Goal: Register for event/course

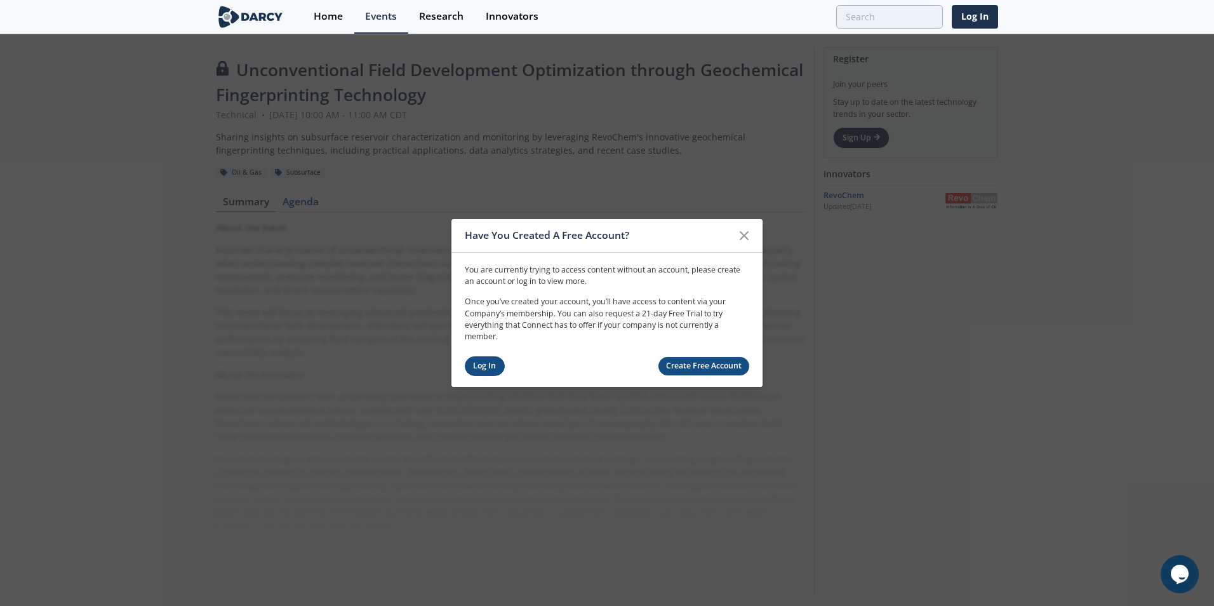
click at [484, 366] on link "Log In" at bounding box center [485, 366] width 40 height 20
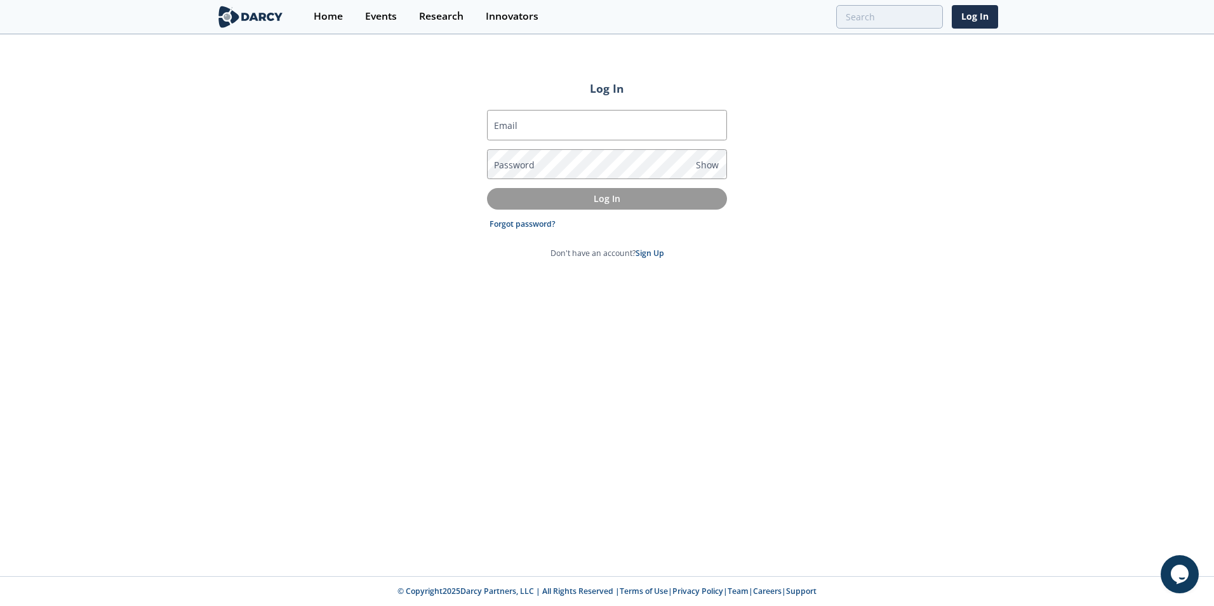
type input "[PERSON_NAME][EMAIL_ADDRESS][PERSON_NAME][DOMAIN_NAME]"
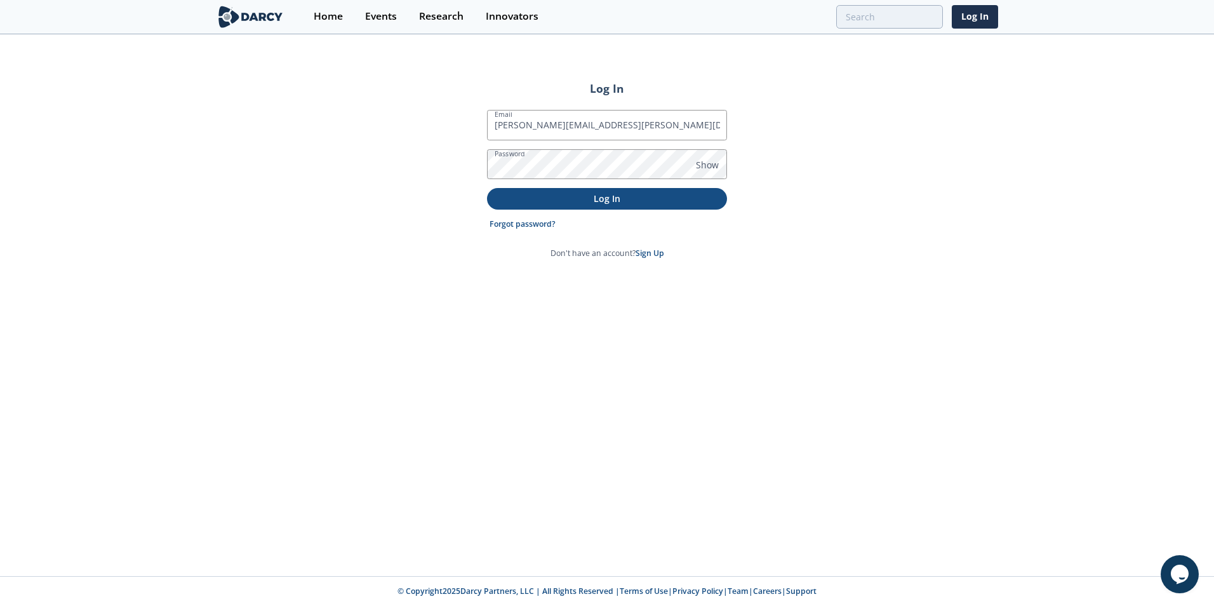
click at [631, 201] on p "Log In" at bounding box center [607, 198] width 222 height 13
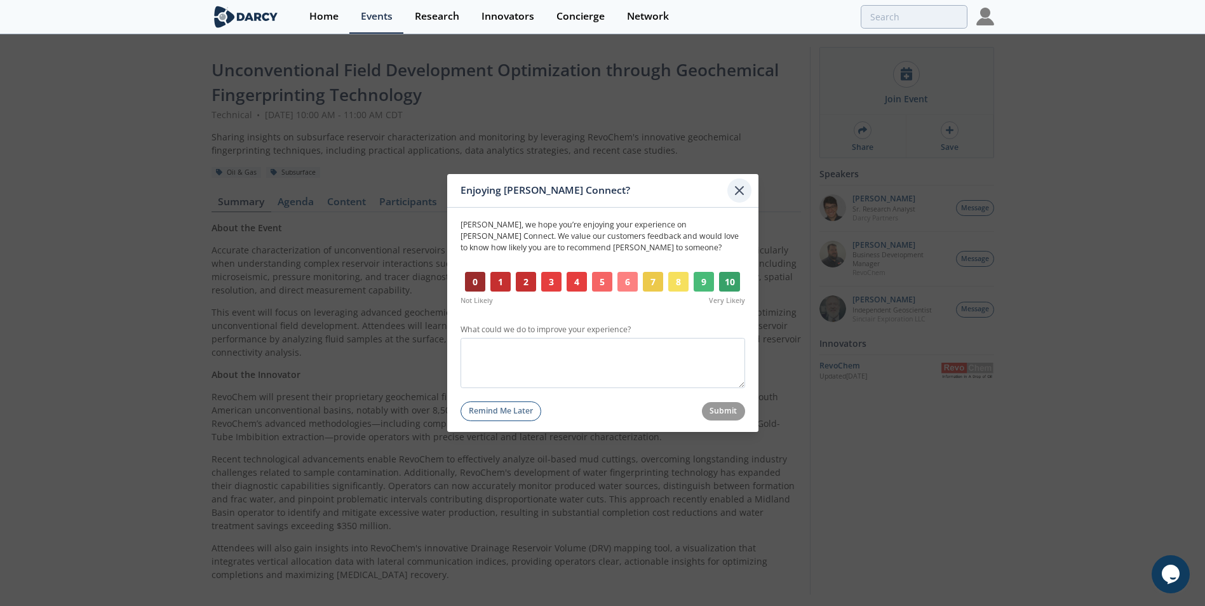
click at [739, 185] on icon at bounding box center [739, 190] width 15 height 15
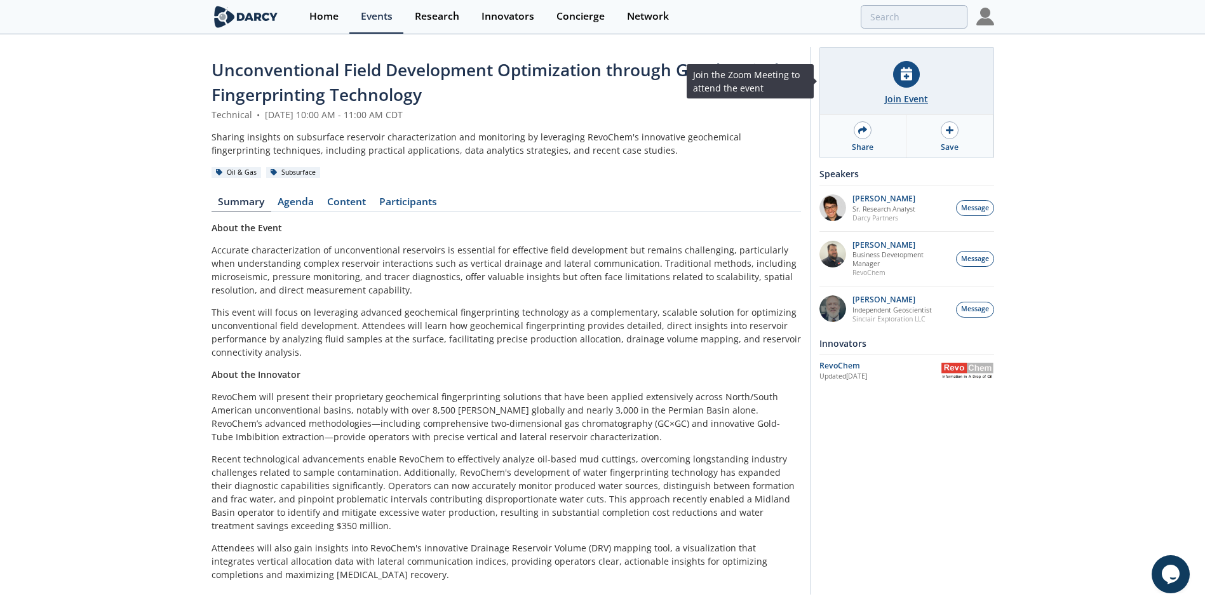
click at [921, 80] on div "Join Event" at bounding box center [906, 81] width 173 height 67
